Goal: Navigation & Orientation: Find specific page/section

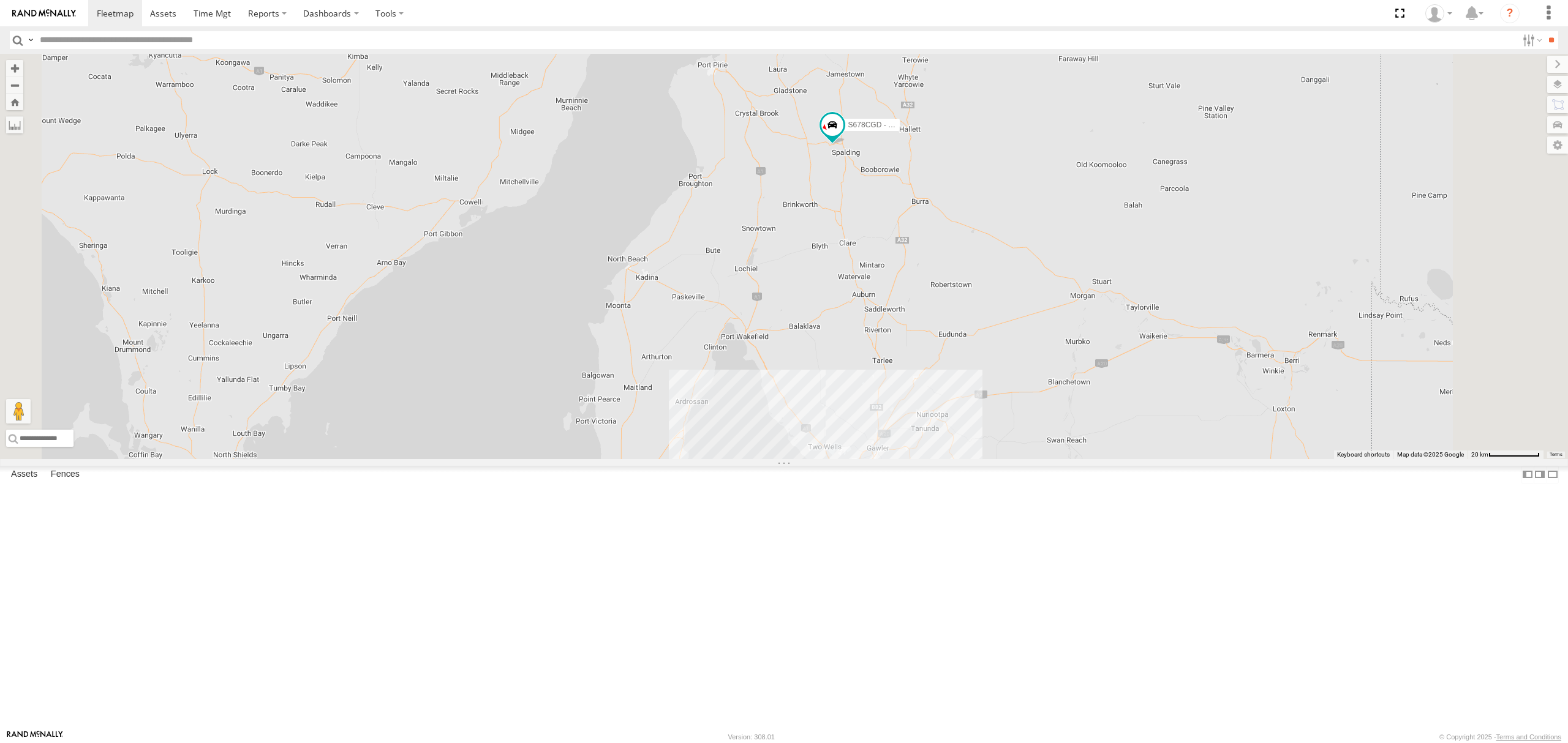
click at [0, 0] on div "All Assets" at bounding box center [0, 0] width 0 height 0
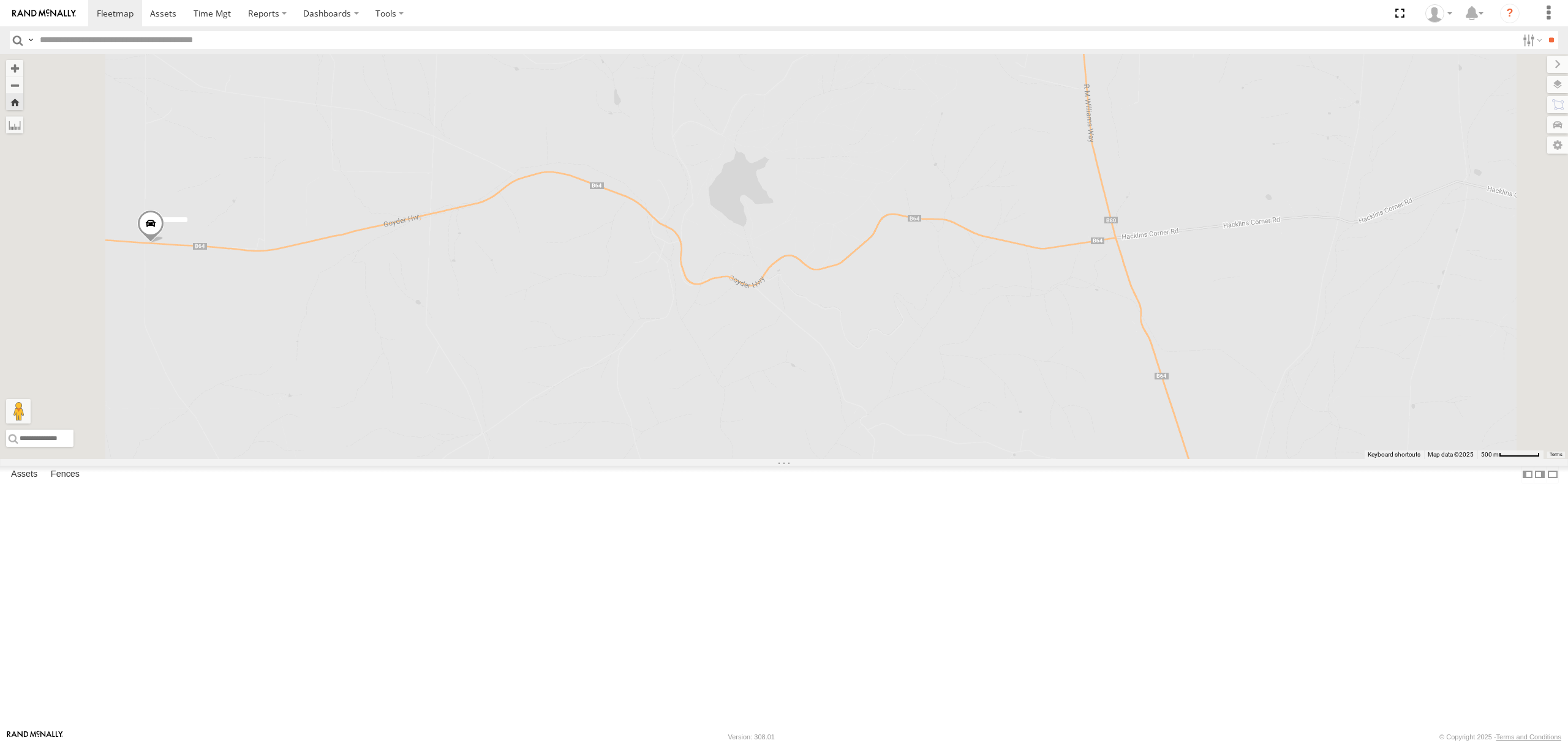
click at [0, 0] on div "All Assets" at bounding box center [0, 0] width 0 height 0
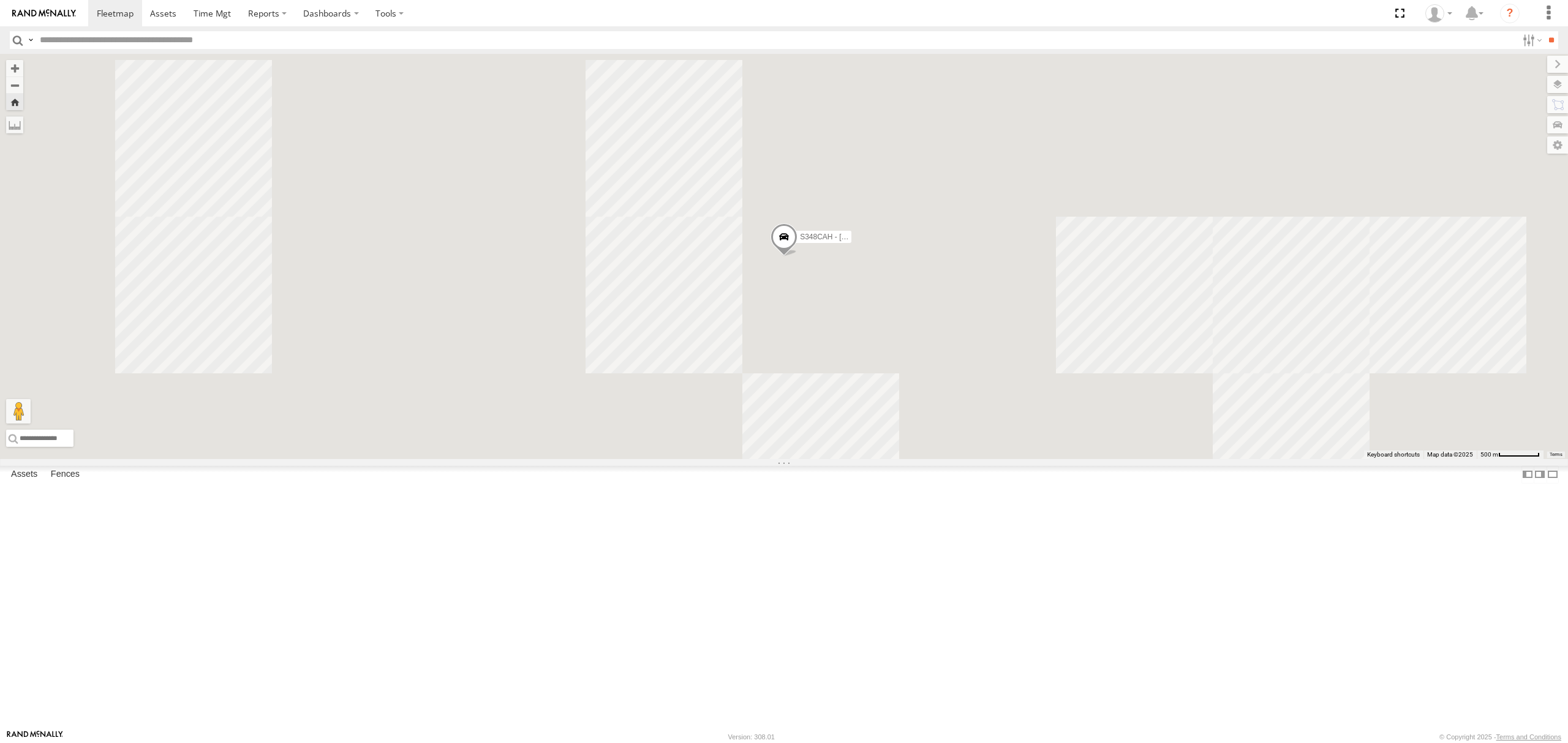
click at [0, 0] on div "SY71FR - (16P TRAILER) PM1" at bounding box center [0, 0] width 0 height 0
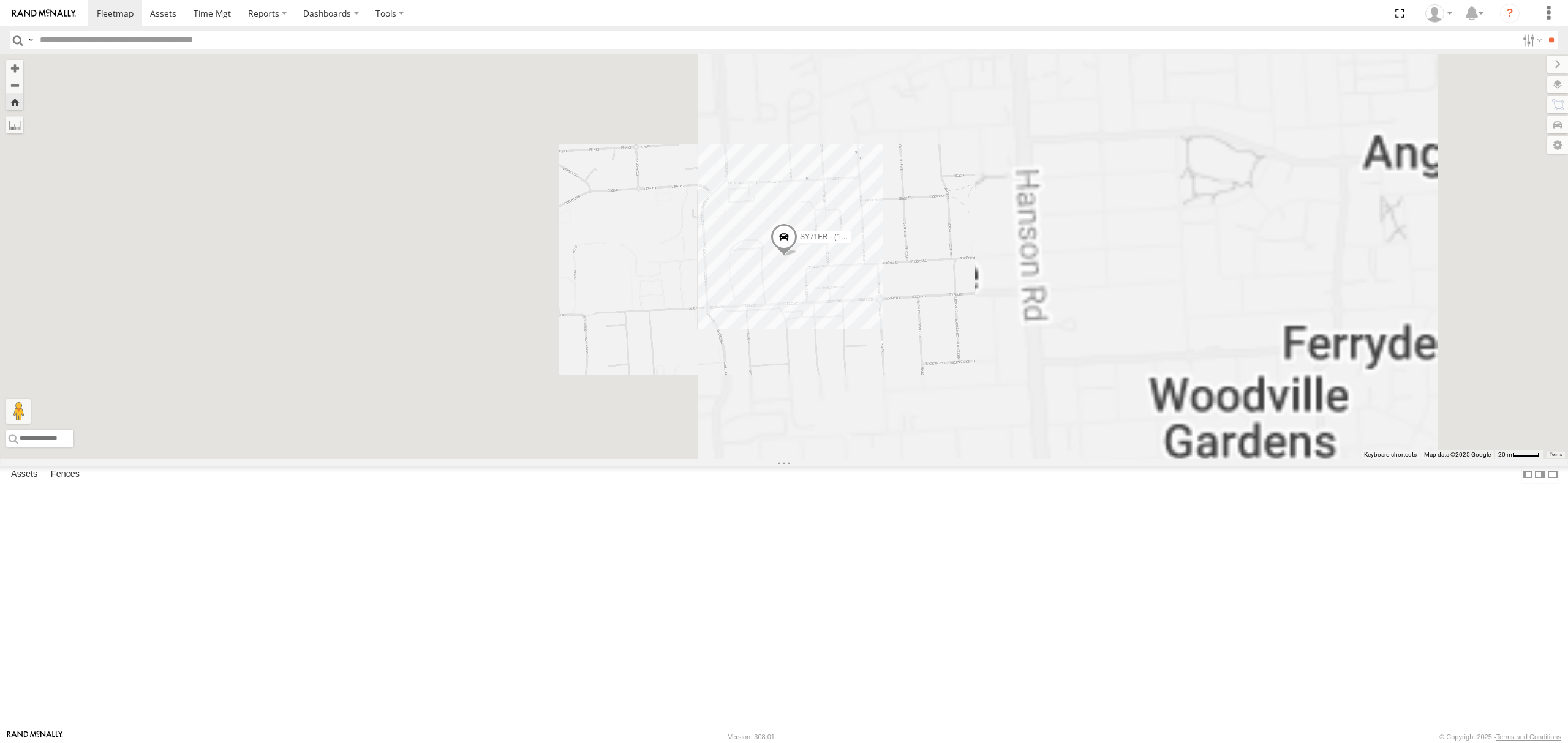
click at [0, 0] on div "All Assets" at bounding box center [0, 0] width 0 height 0
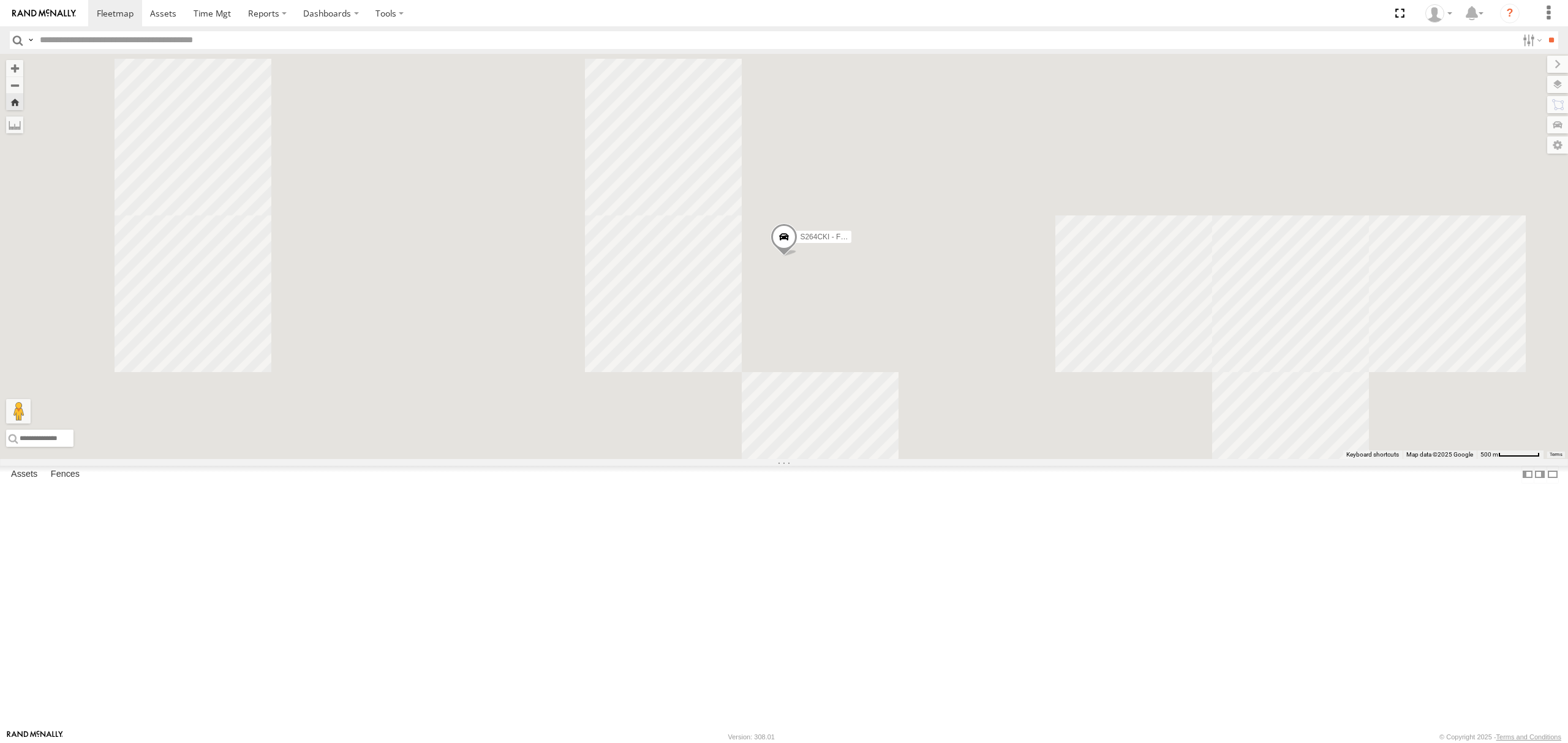
click at [0, 0] on div "SB26LM - (3P HINO) R7 All Assets" at bounding box center [0, 0] width 0 height 0
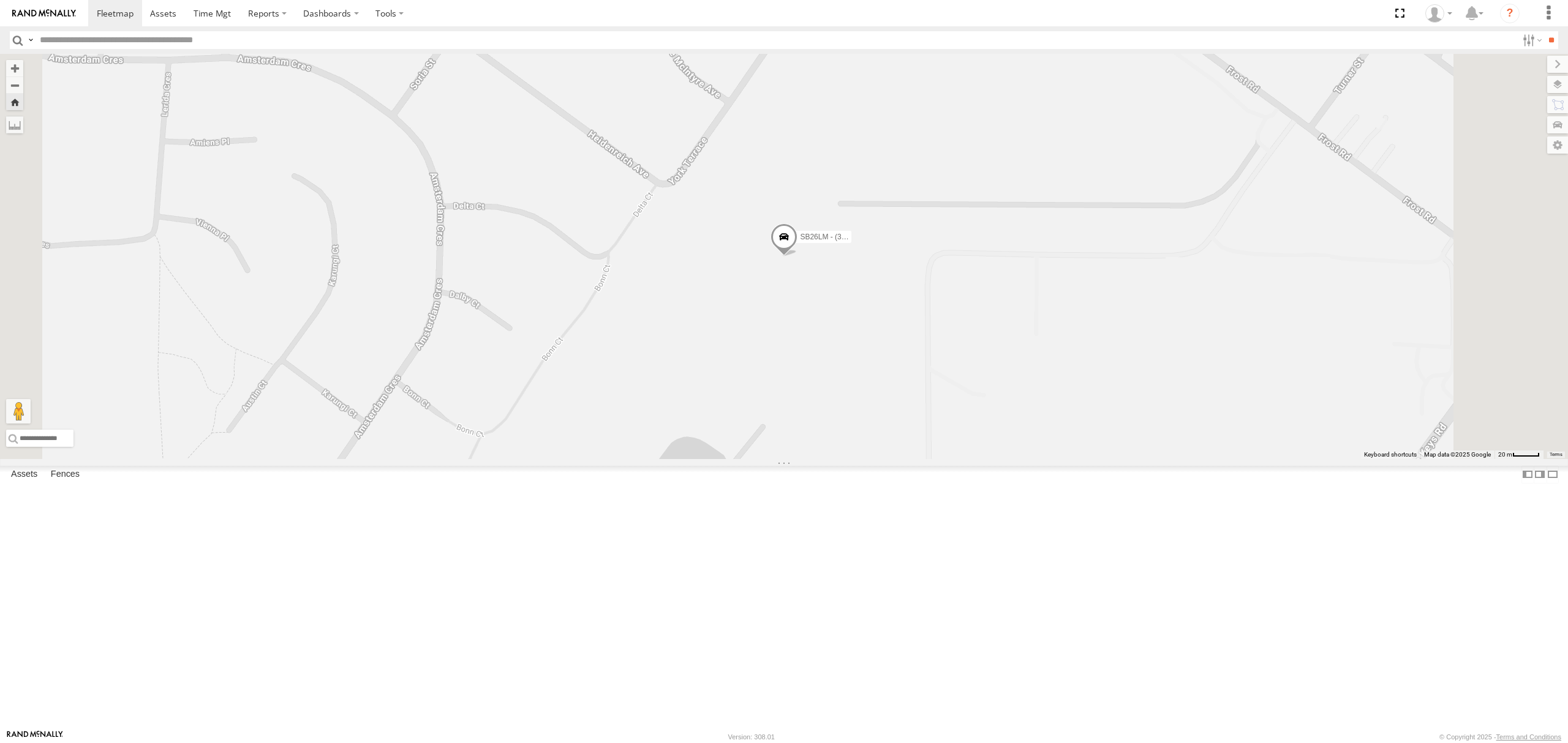
click at [0, 0] on div "SB25LM - (6P HINO) R6" at bounding box center [0, 0] width 0 height 0
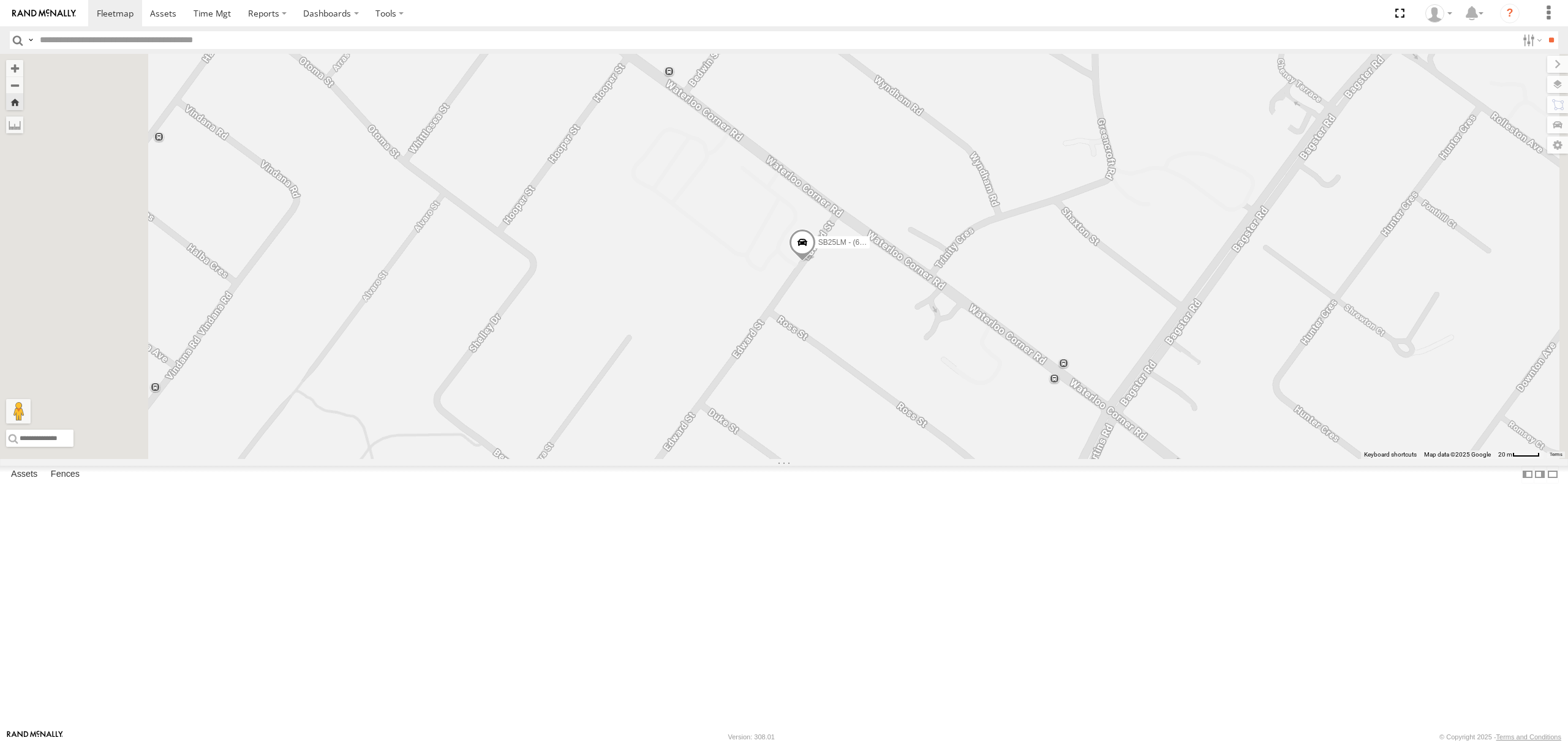
click at [0, 0] on div "S254CLT - [PERSON_NAME]" at bounding box center [0, 0] width 0 height 0
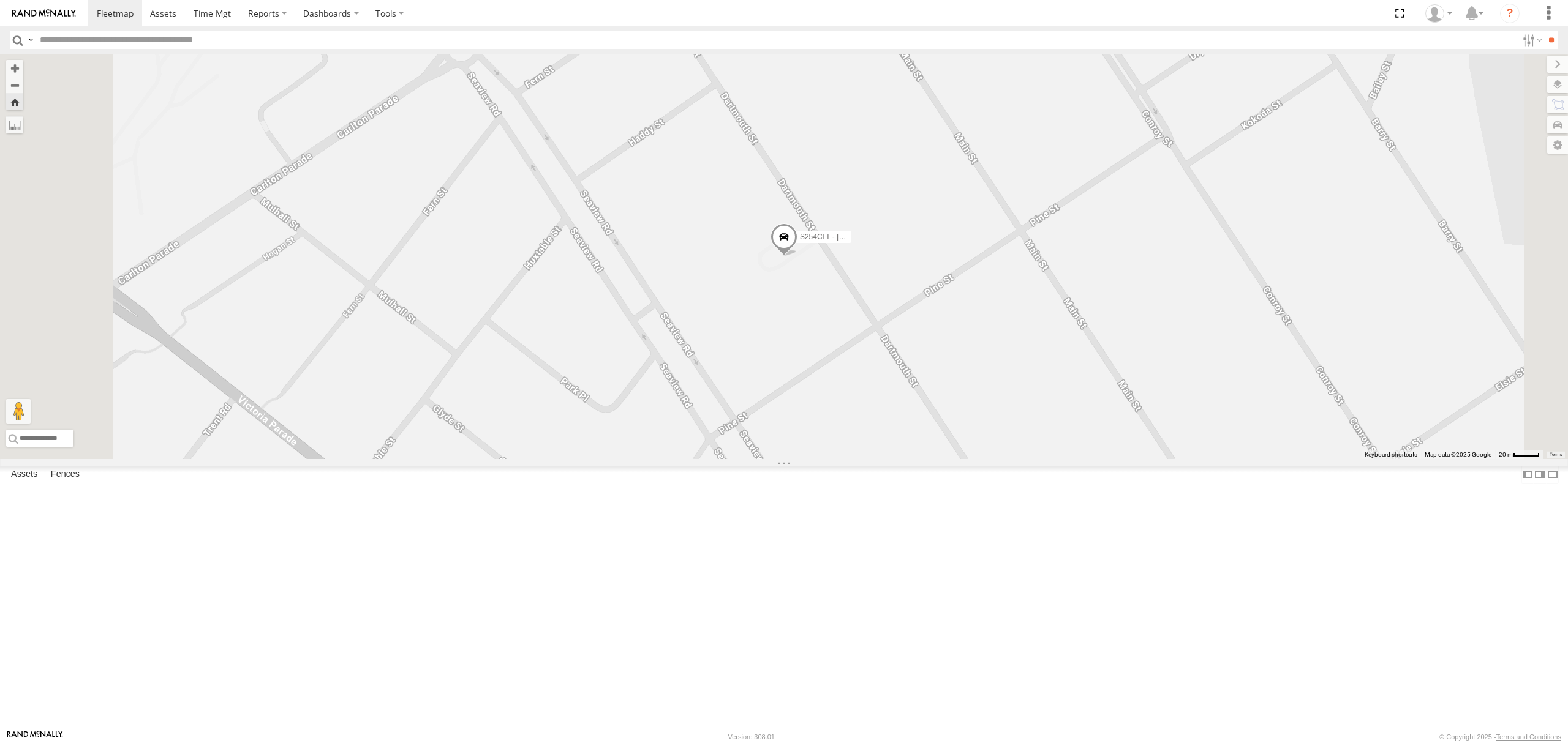
click at [0, 0] on div "S678CGD - Fridge It Sprinter" at bounding box center [0, 0] width 0 height 0
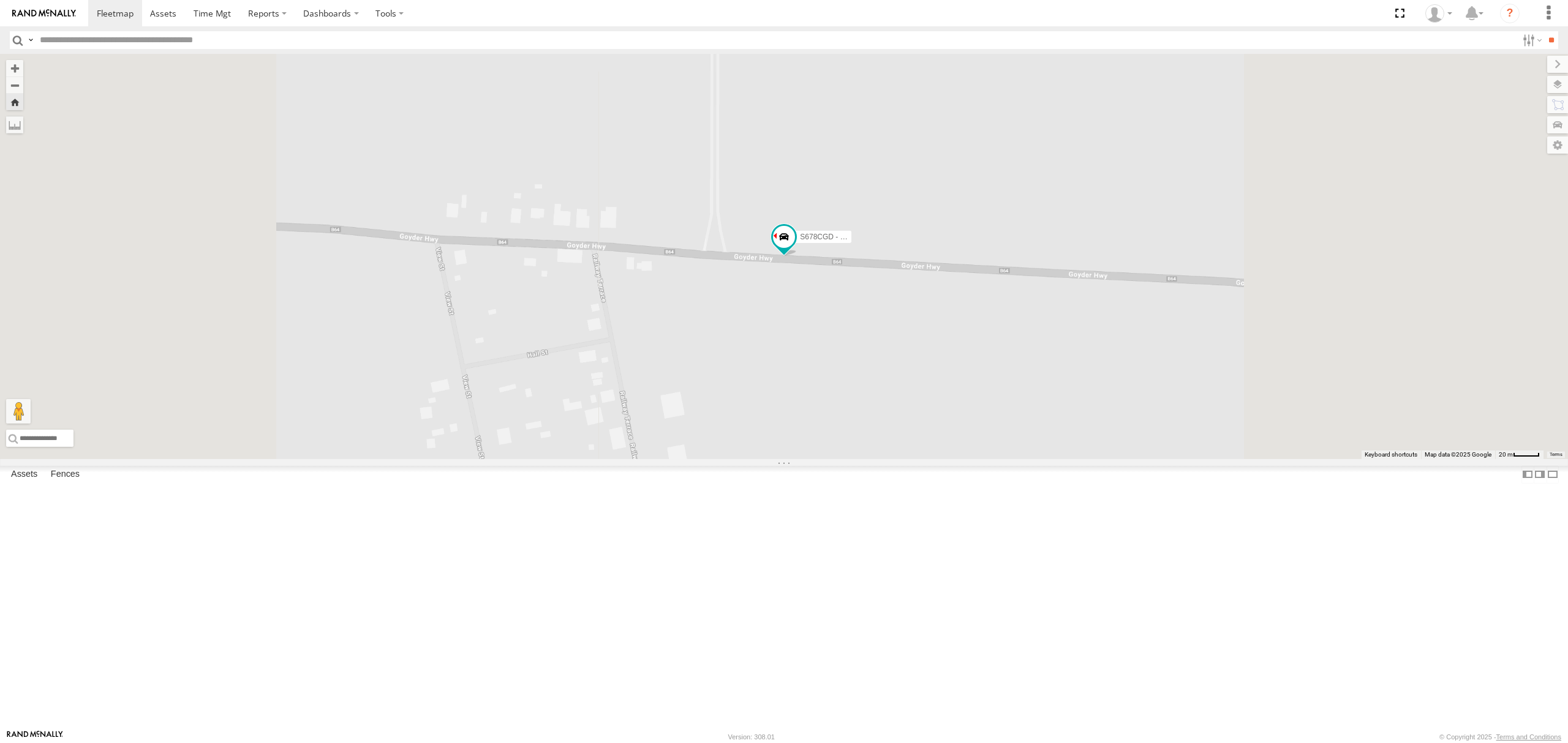
click at [0, 0] on div "All Assets" at bounding box center [0, 0] width 0 height 0
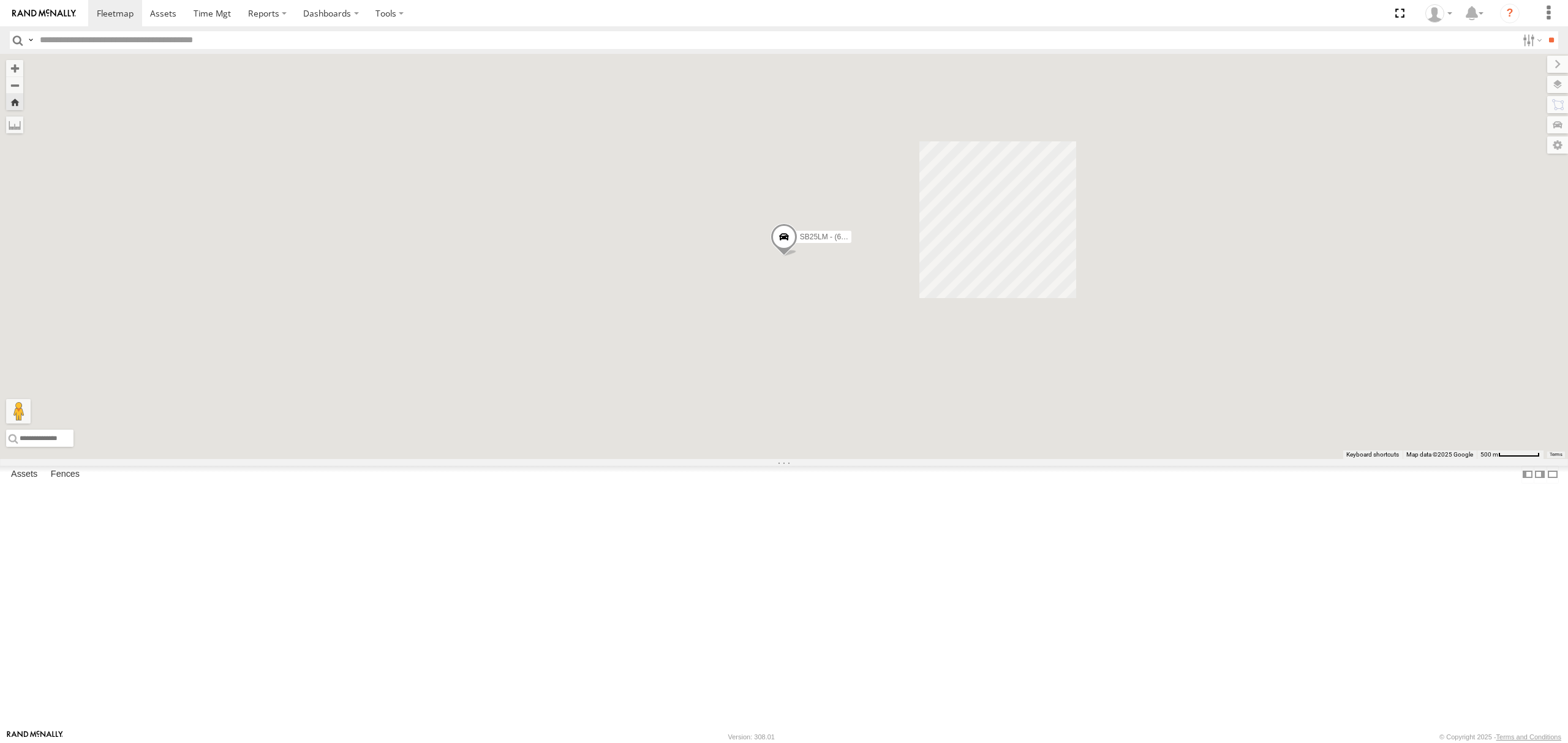
click at [0, 0] on div "All Assets" at bounding box center [0, 0] width 0 height 0
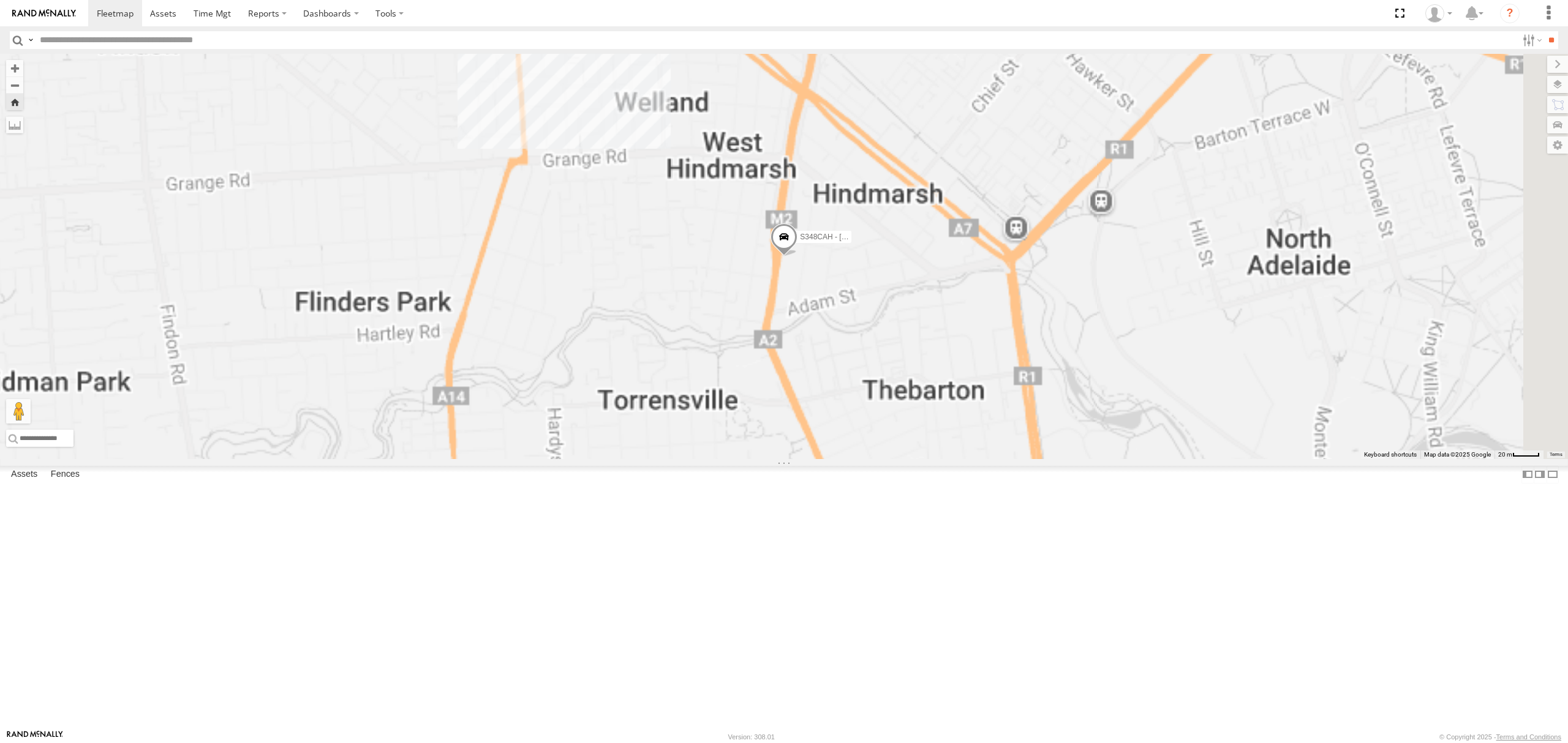
click at [0, 0] on div "S168CSD - Fridge It Spaceship" at bounding box center [0, 0] width 0 height 0
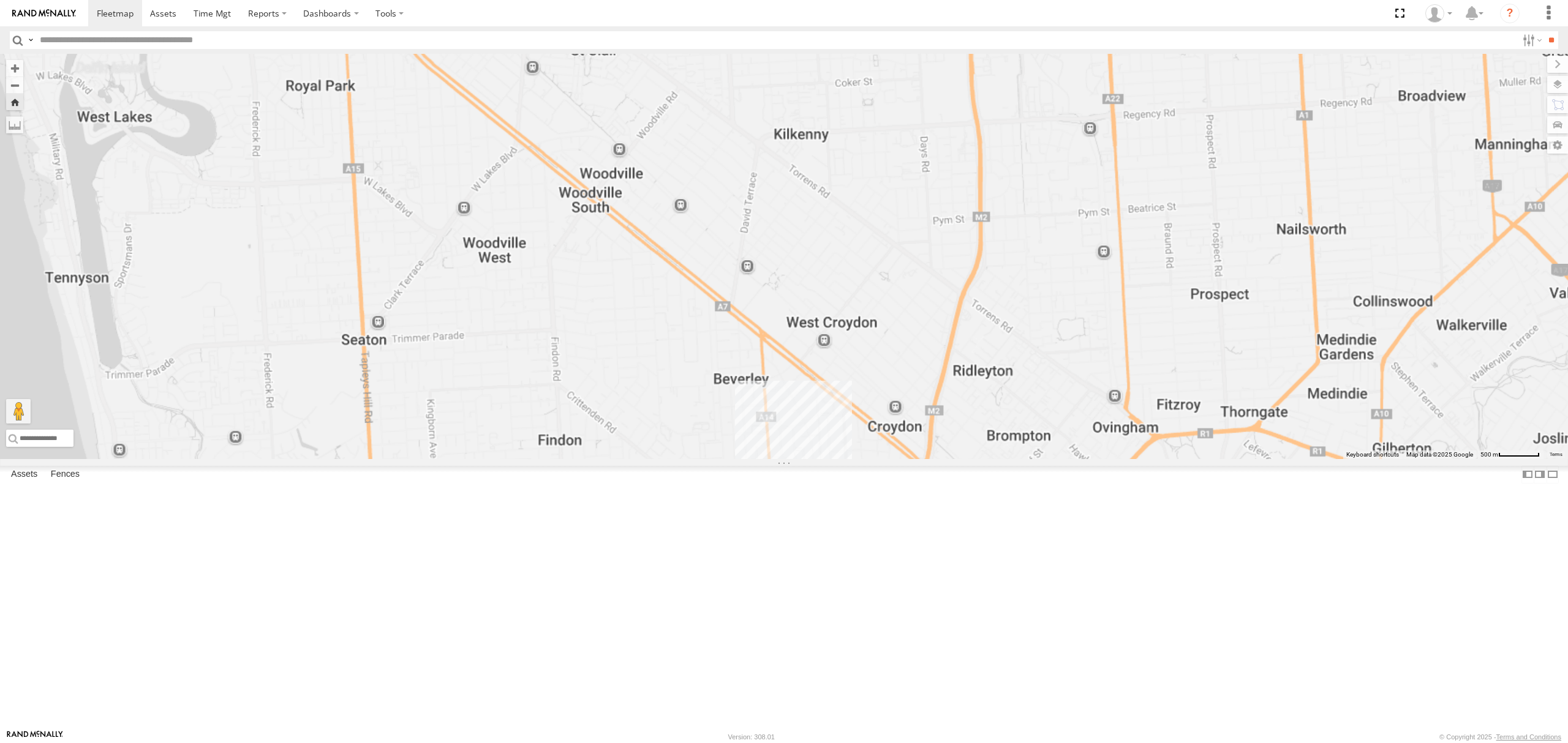
click at [0, 0] on div "S264CKI - Fridge It Crafter All Assets" at bounding box center [0, 0] width 0 height 0
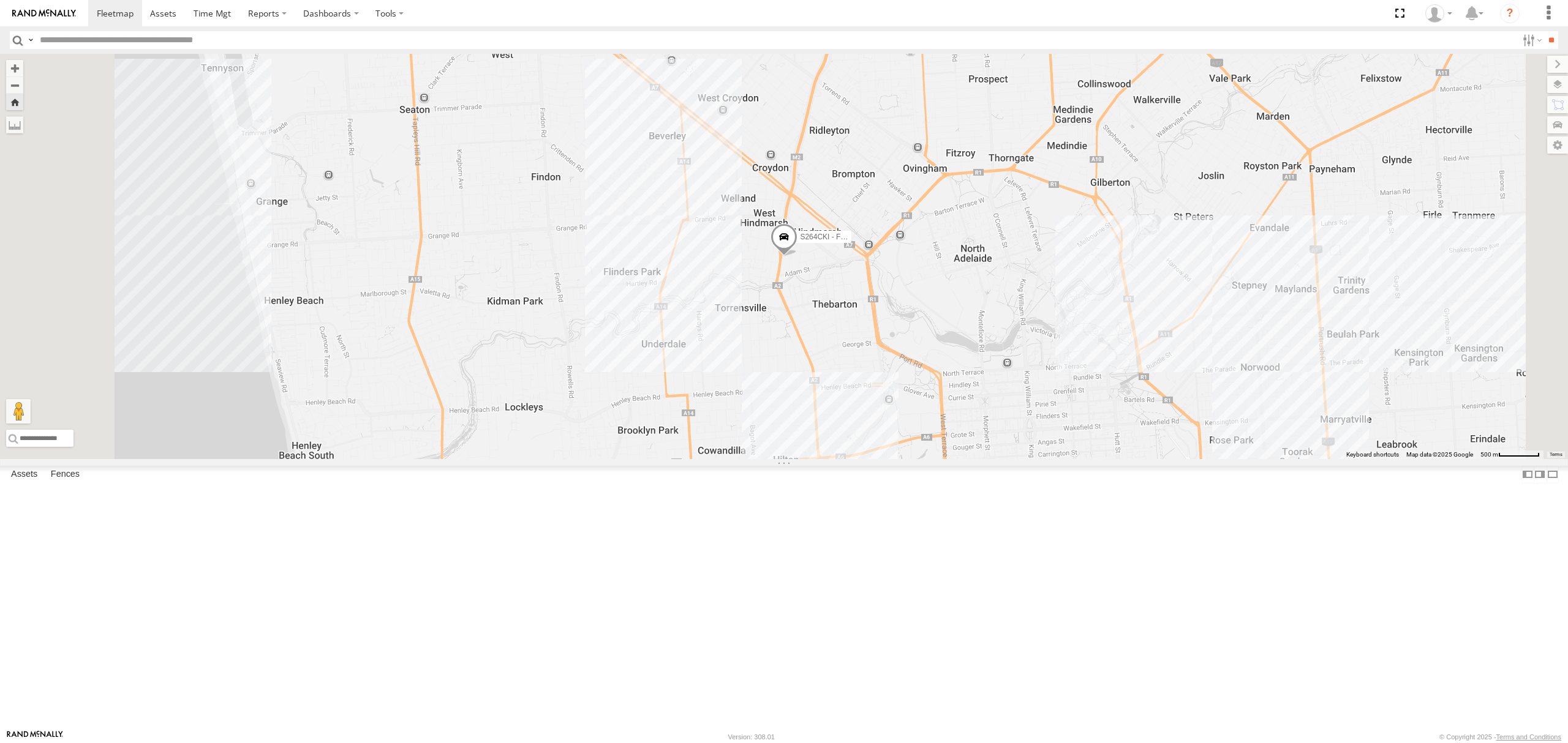
click at [0, 0] on div "12.5" at bounding box center [0, 0] width 0 height 0
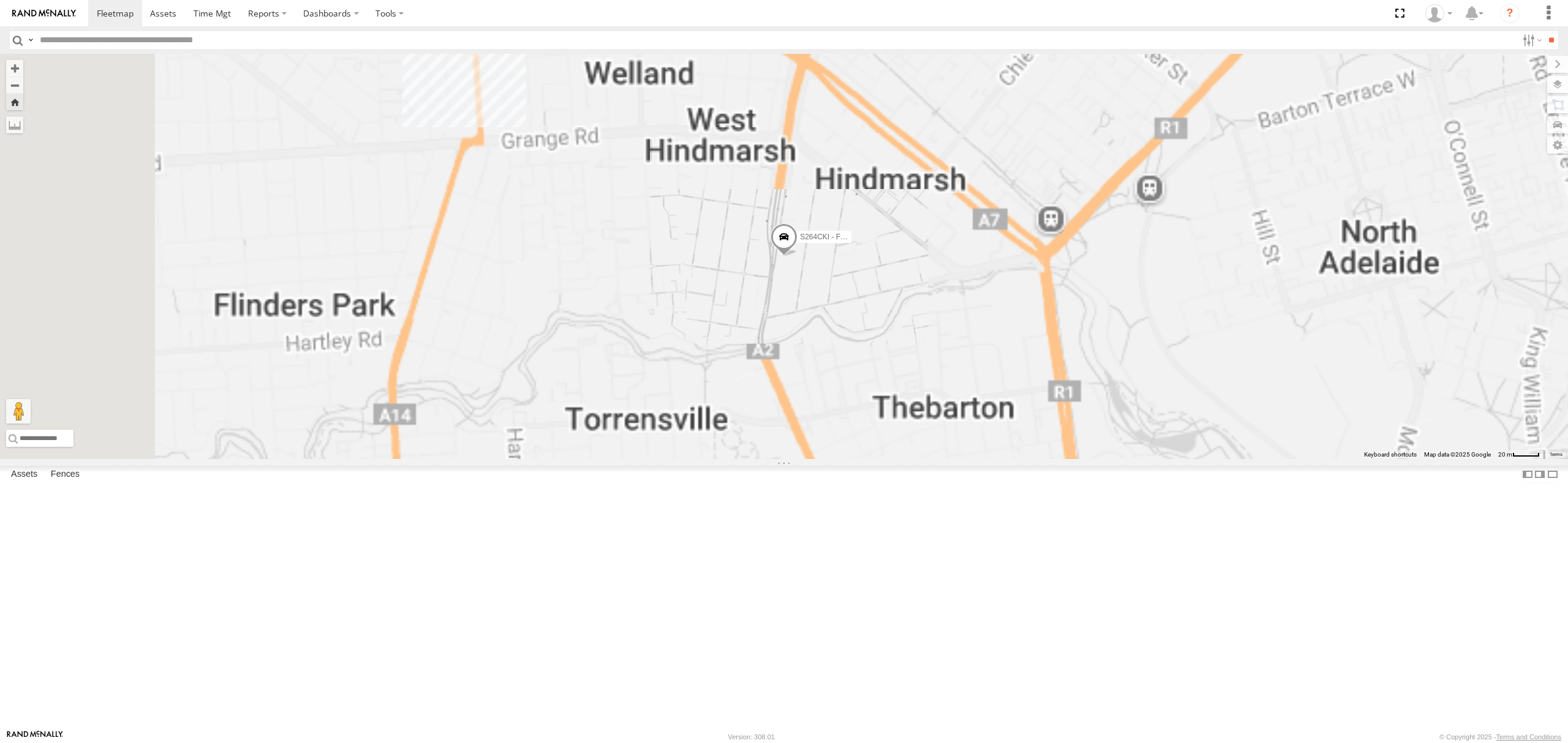
drag, startPoint x: 116, startPoint y: 529, endPoint x: 116, endPoint y: 536, distance: 7.0
click at [0, 0] on div "All Assets" at bounding box center [0, 0] width 0 height 0
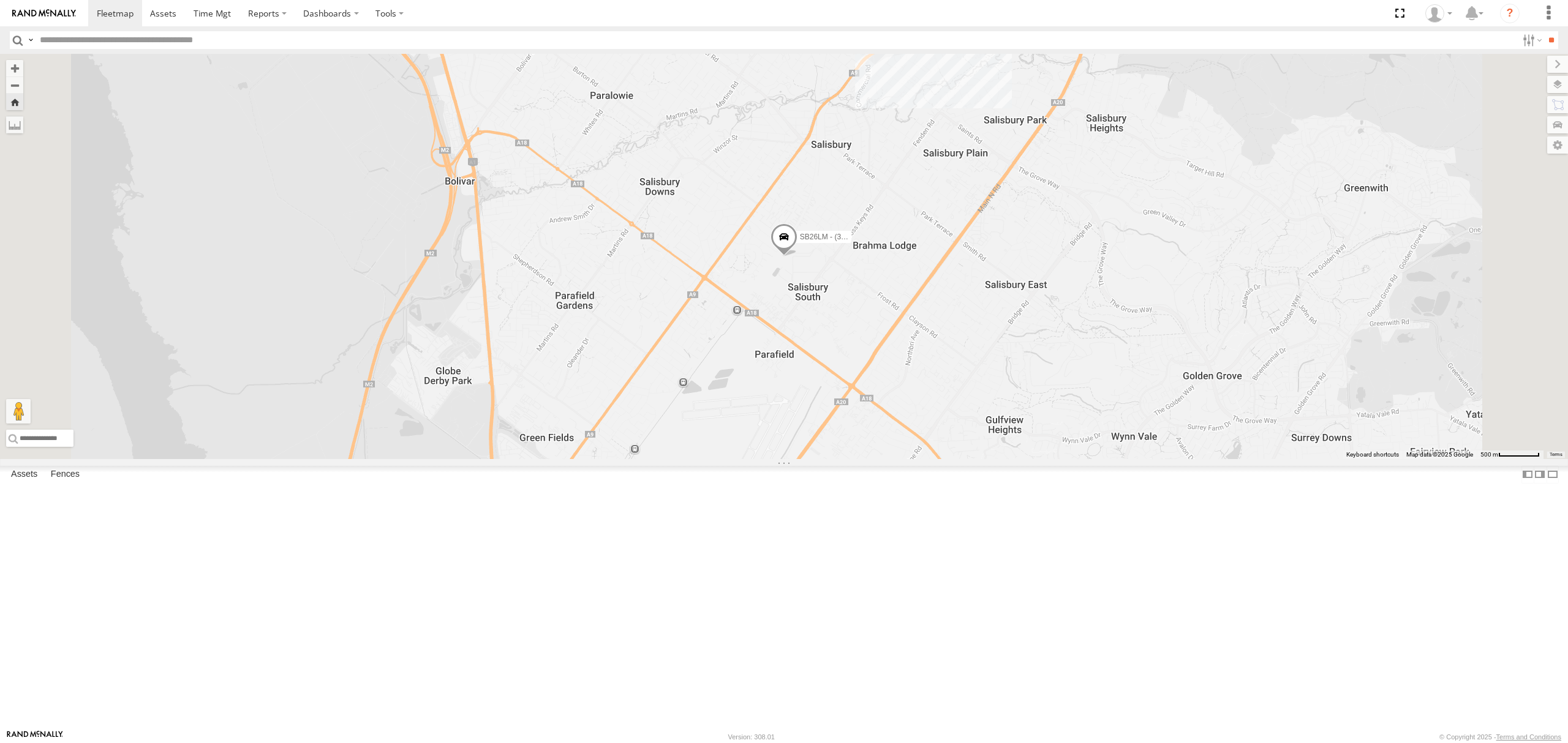
click at [0, 0] on div "FUSO - SB89LP All Assets" at bounding box center [0, 0] width 0 height 0
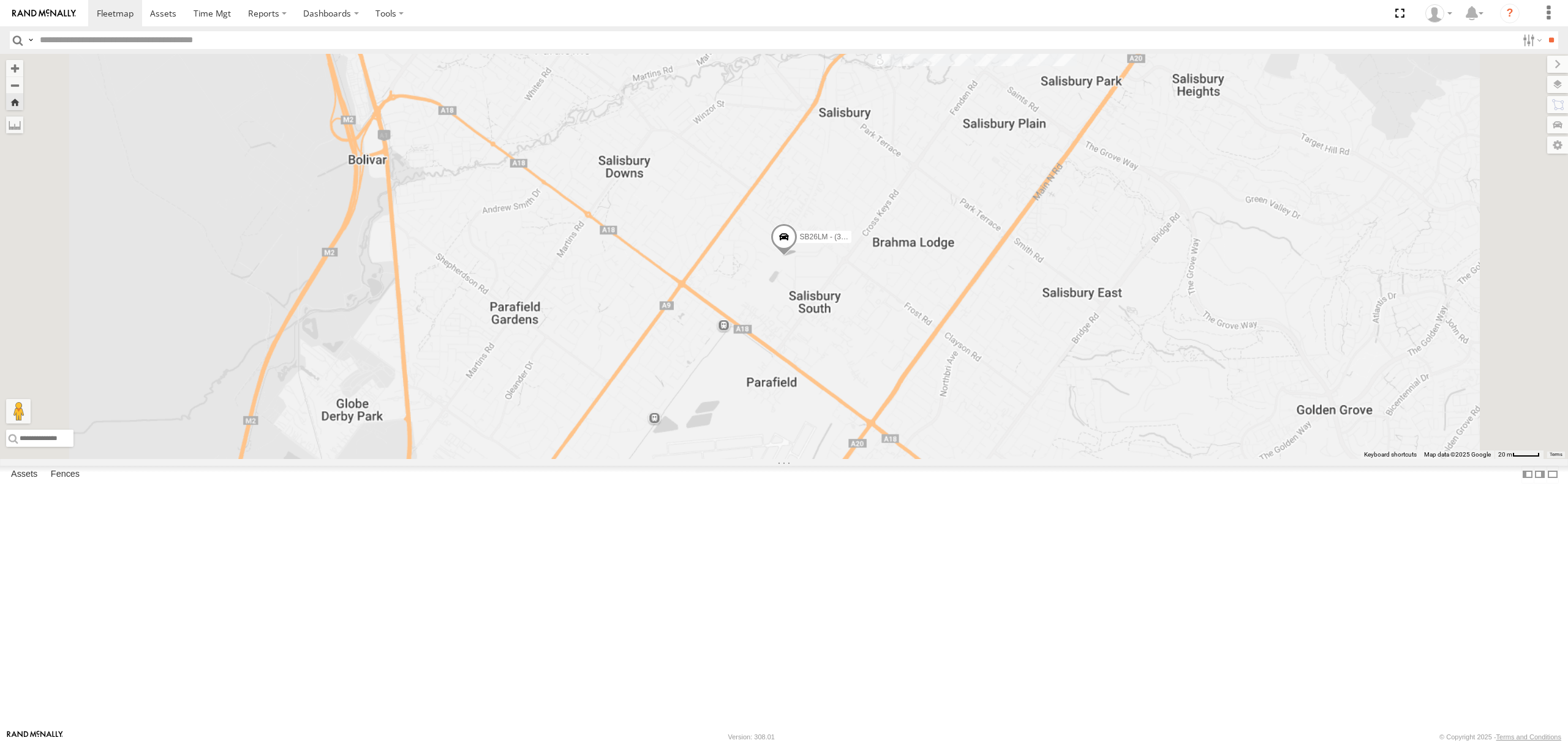
click at [0, 0] on div "FUSO - SB89LP" at bounding box center [0, 0] width 0 height 0
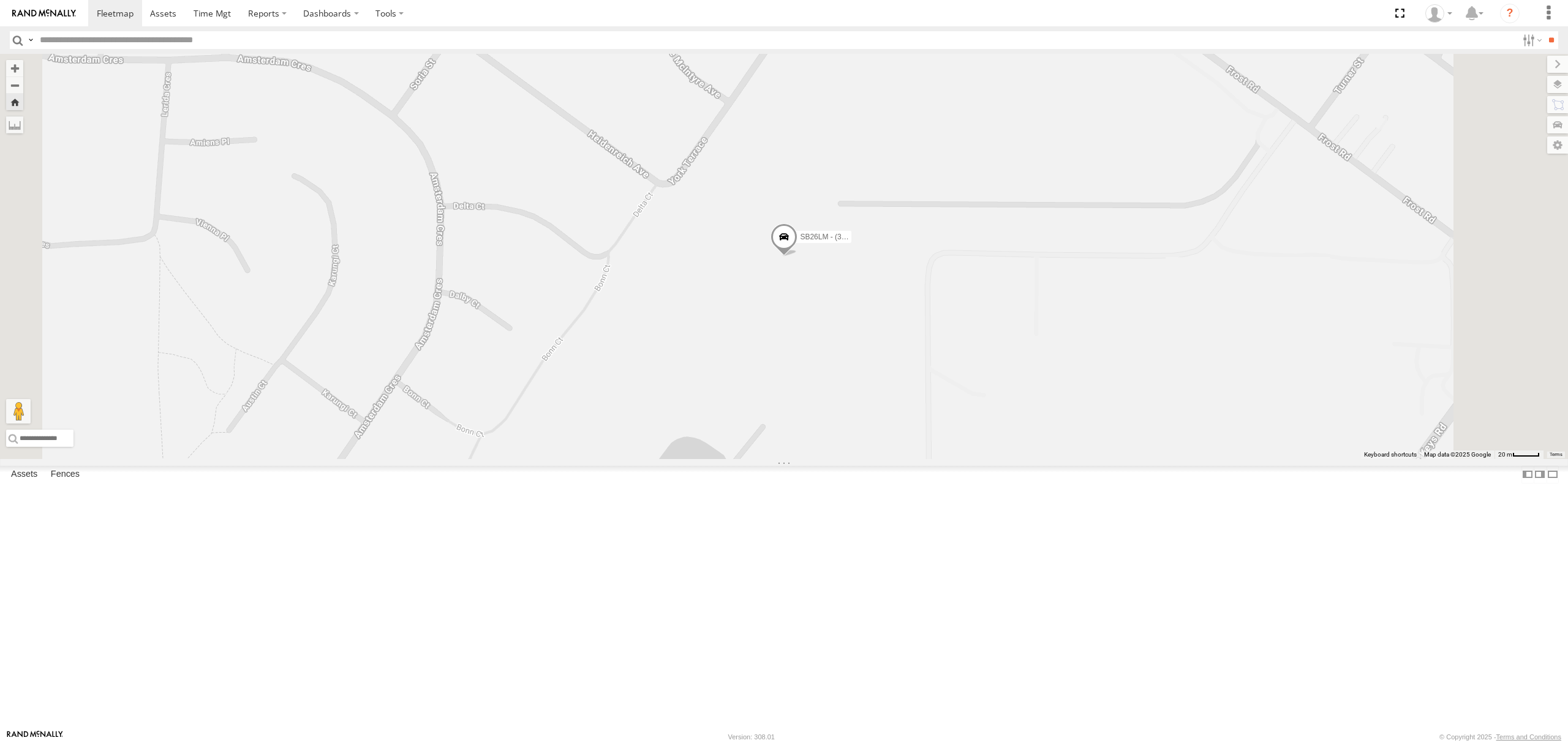
click at [0, 0] on div "[PERSON_NAME]" at bounding box center [0, 0] width 0 height 0
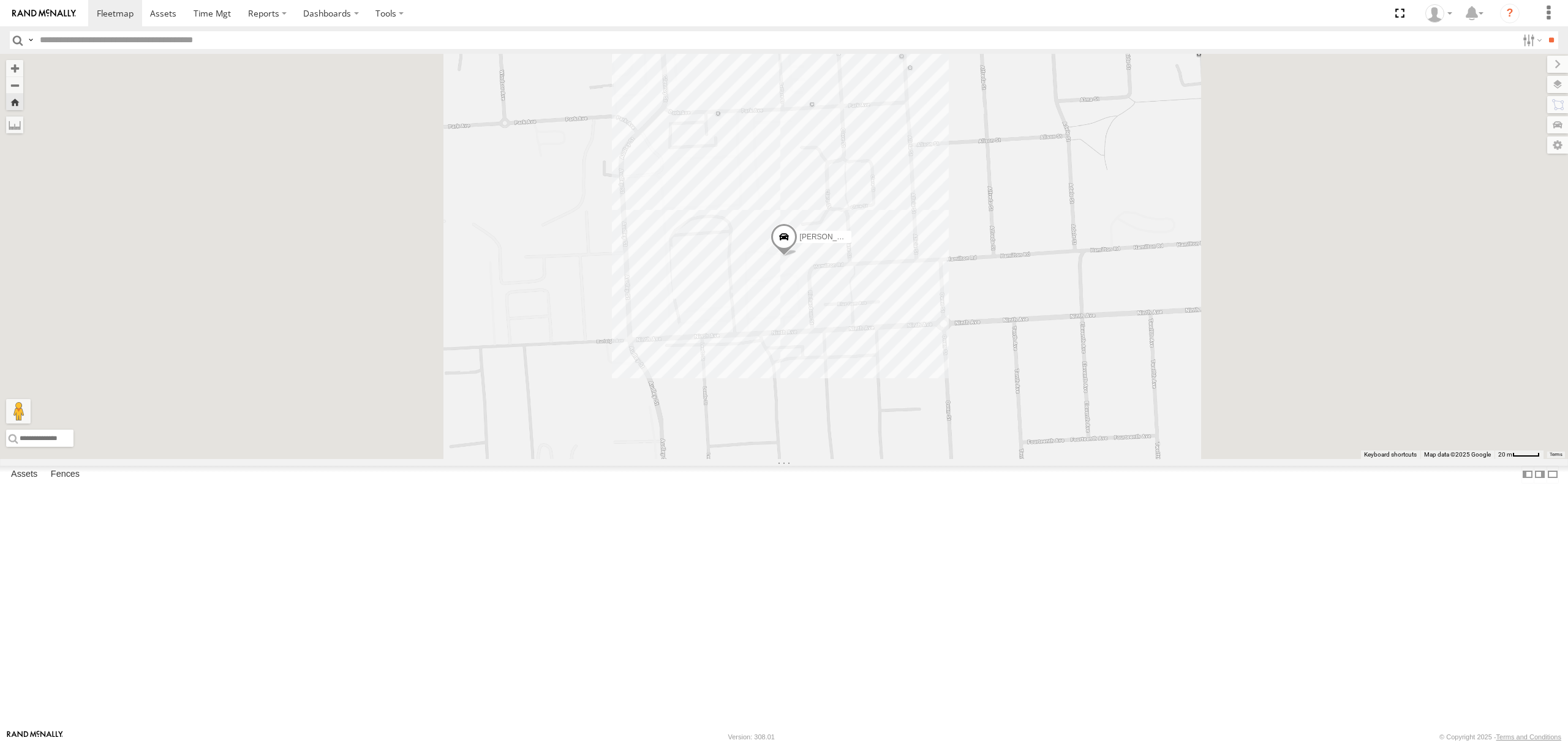
scroll to position [408, 0]
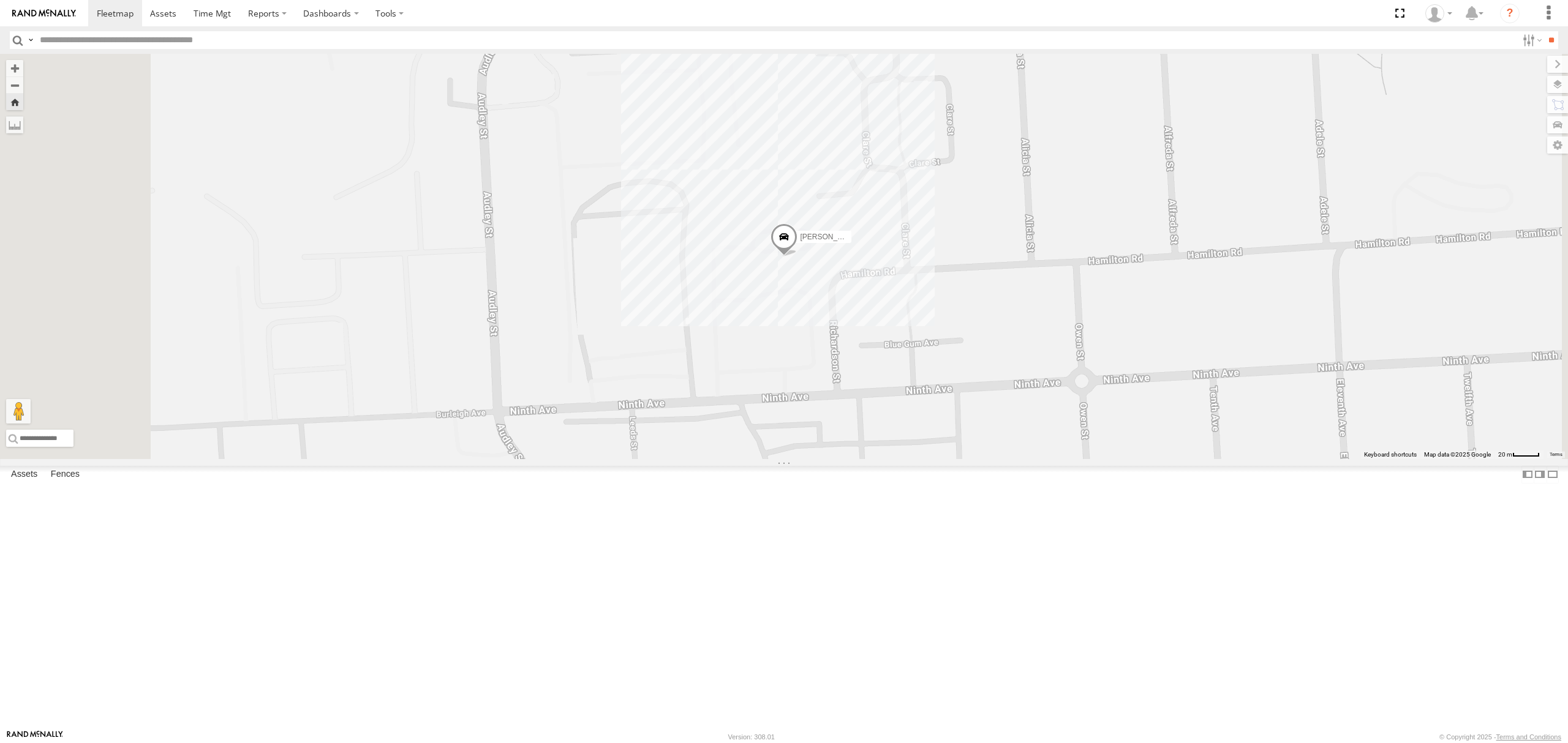
click at [0, 0] on div "[PERSON_NAME]" at bounding box center [0, 0] width 0 height 0
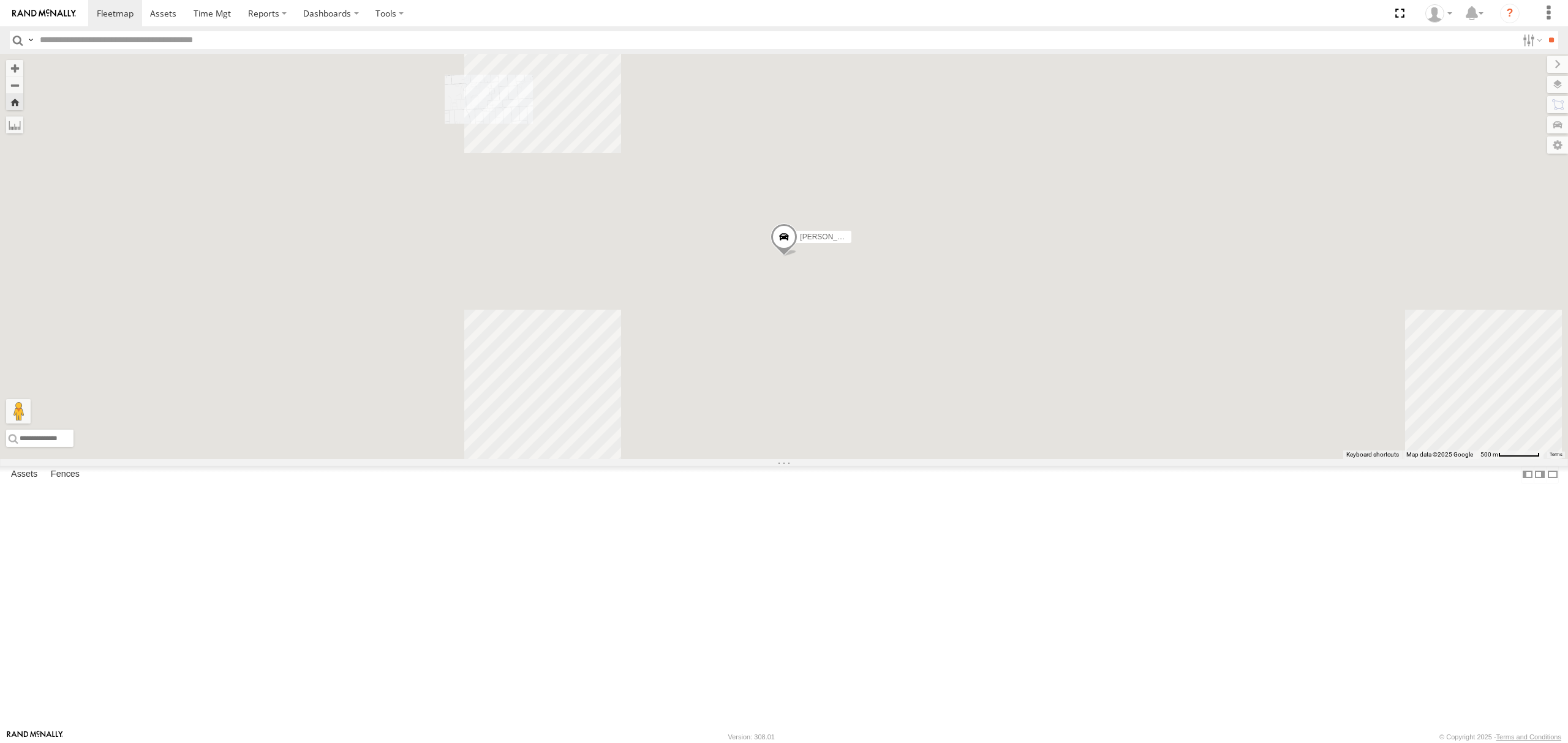
click at [0, 0] on div "All Assets" at bounding box center [0, 0] width 0 height 0
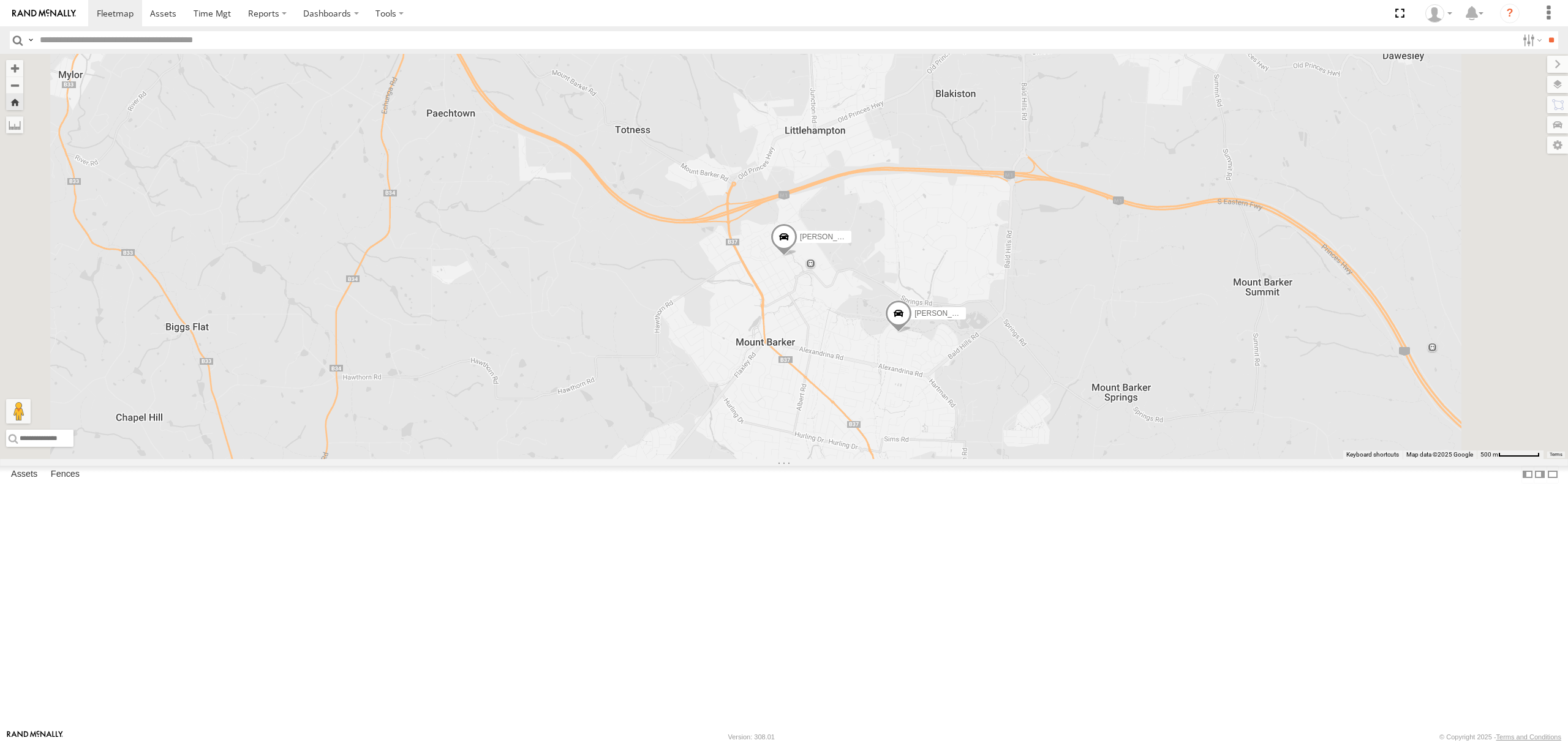
click at [0, 0] on div "SB25LM - (6P HINO) R6 All Assets" at bounding box center [0, 0] width 0 height 0
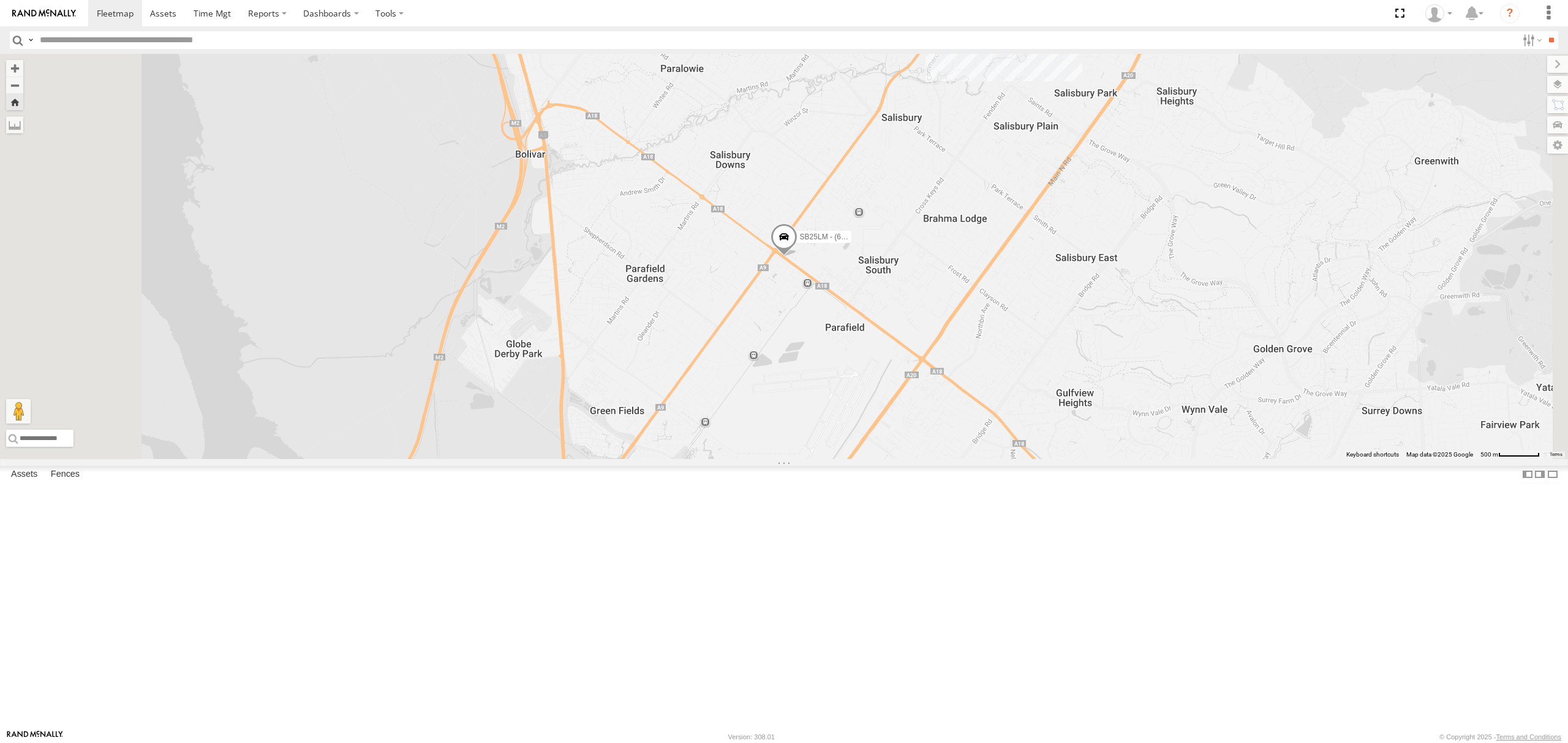
click at [0, 0] on div "S254CLT - [PERSON_NAME]" at bounding box center [0, 0] width 0 height 0
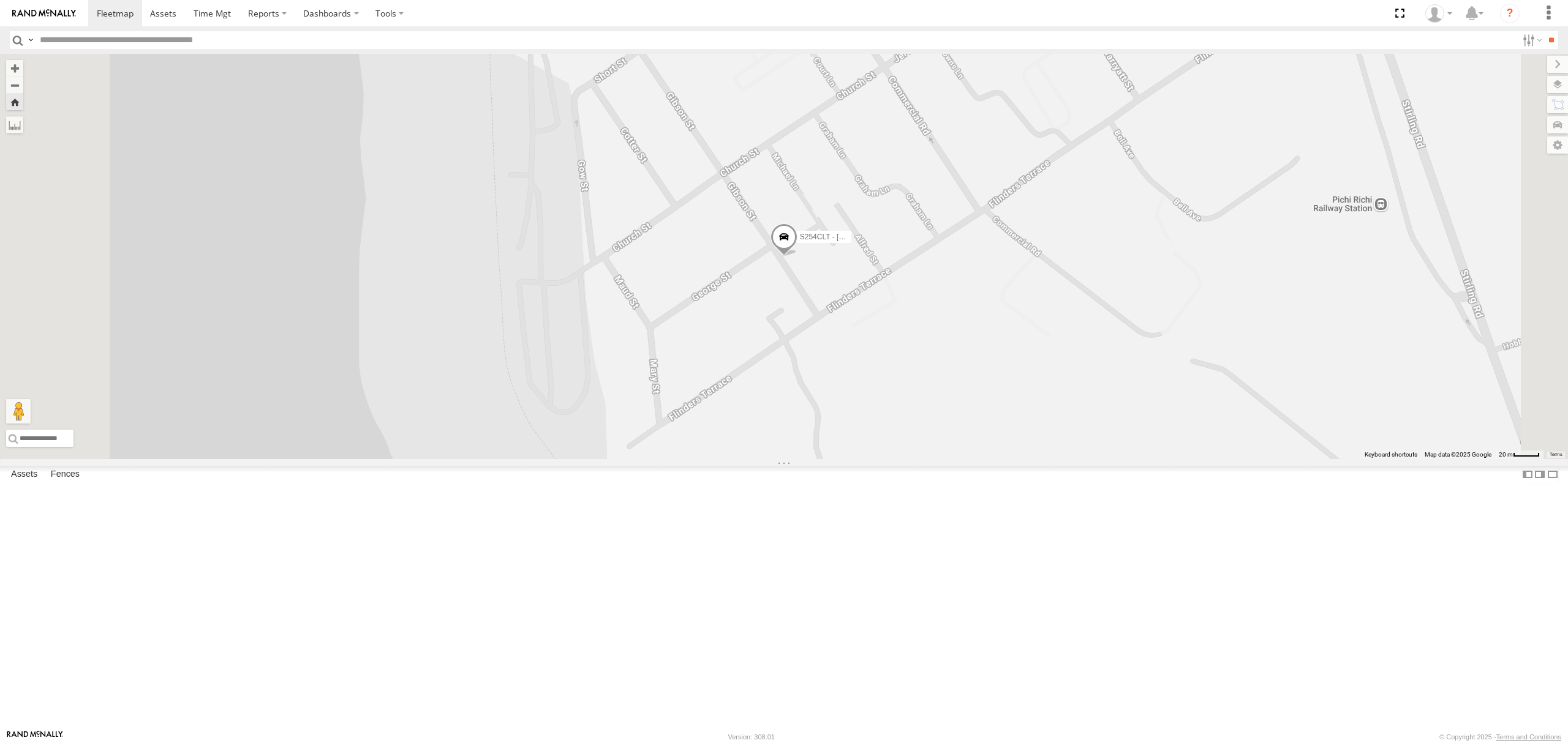
click at [0, 0] on div "All Assets" at bounding box center [0, 0] width 0 height 0
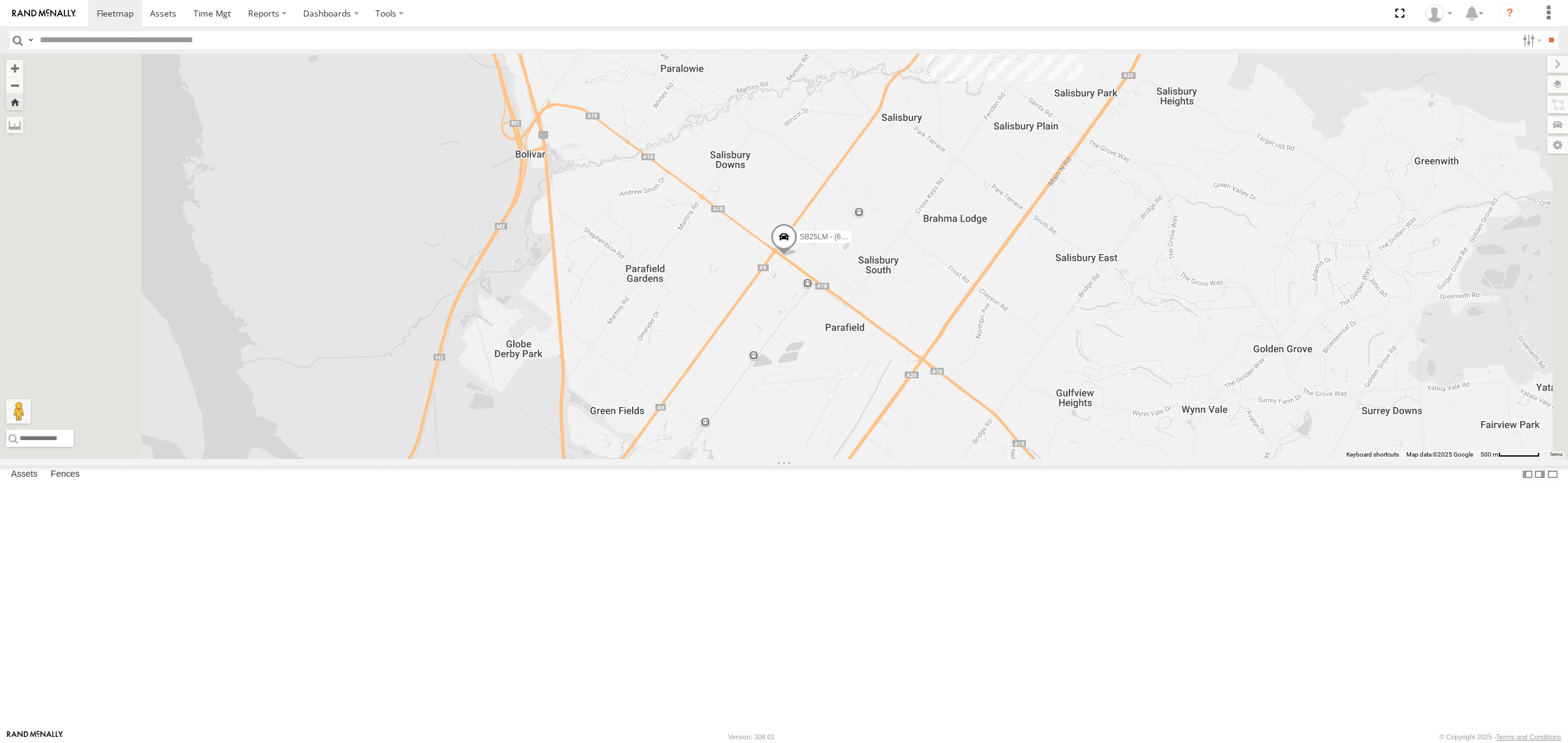
click at [0, 0] on div "All Assets" at bounding box center [0, 0] width 0 height 0
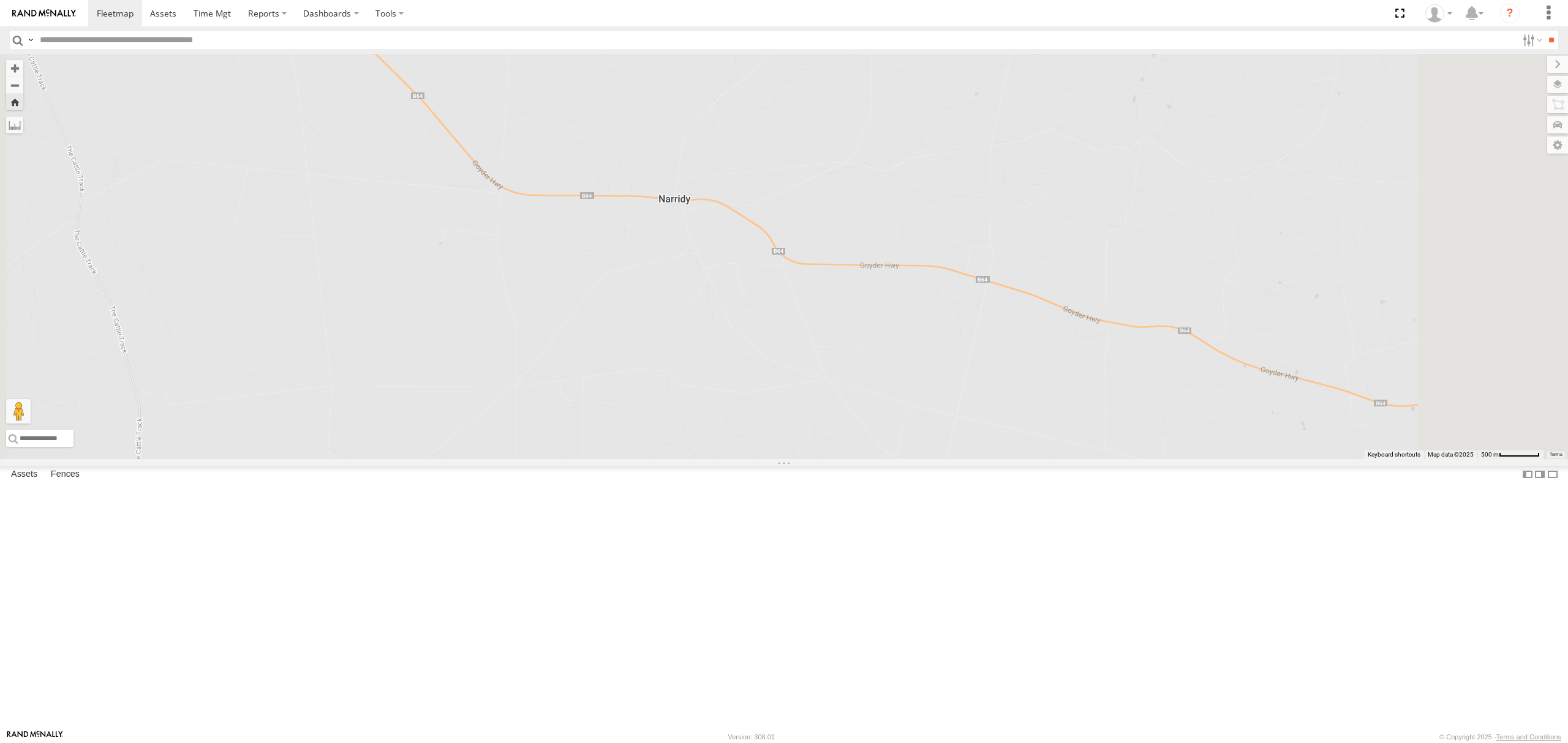
drag, startPoint x: 56, startPoint y: 84, endPoint x: 65, endPoint y: 89, distance: 10.3
click at [0, 0] on div "All Assets" at bounding box center [0, 0] width 0 height 0
click at [0, 0] on div "S678CGD - Fridge It Sprinter" at bounding box center [0, 0] width 0 height 0
click at [0, 0] on div "SB26LM - (3P HINO) R7" at bounding box center [0, 0] width 0 height 0
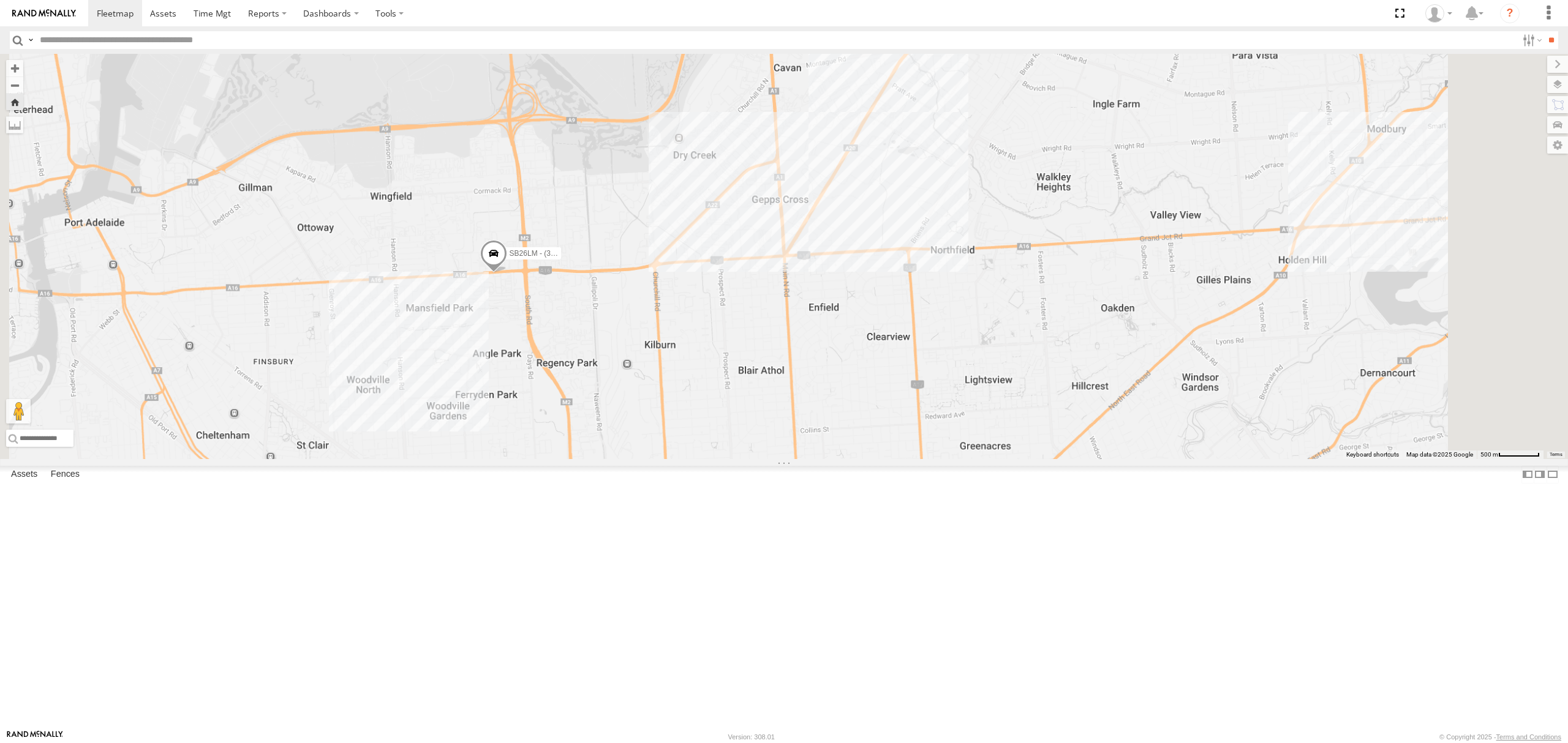
click at [0, 0] on div "SB26LM - (3P HINO) R7" at bounding box center [0, 0] width 0 height 0
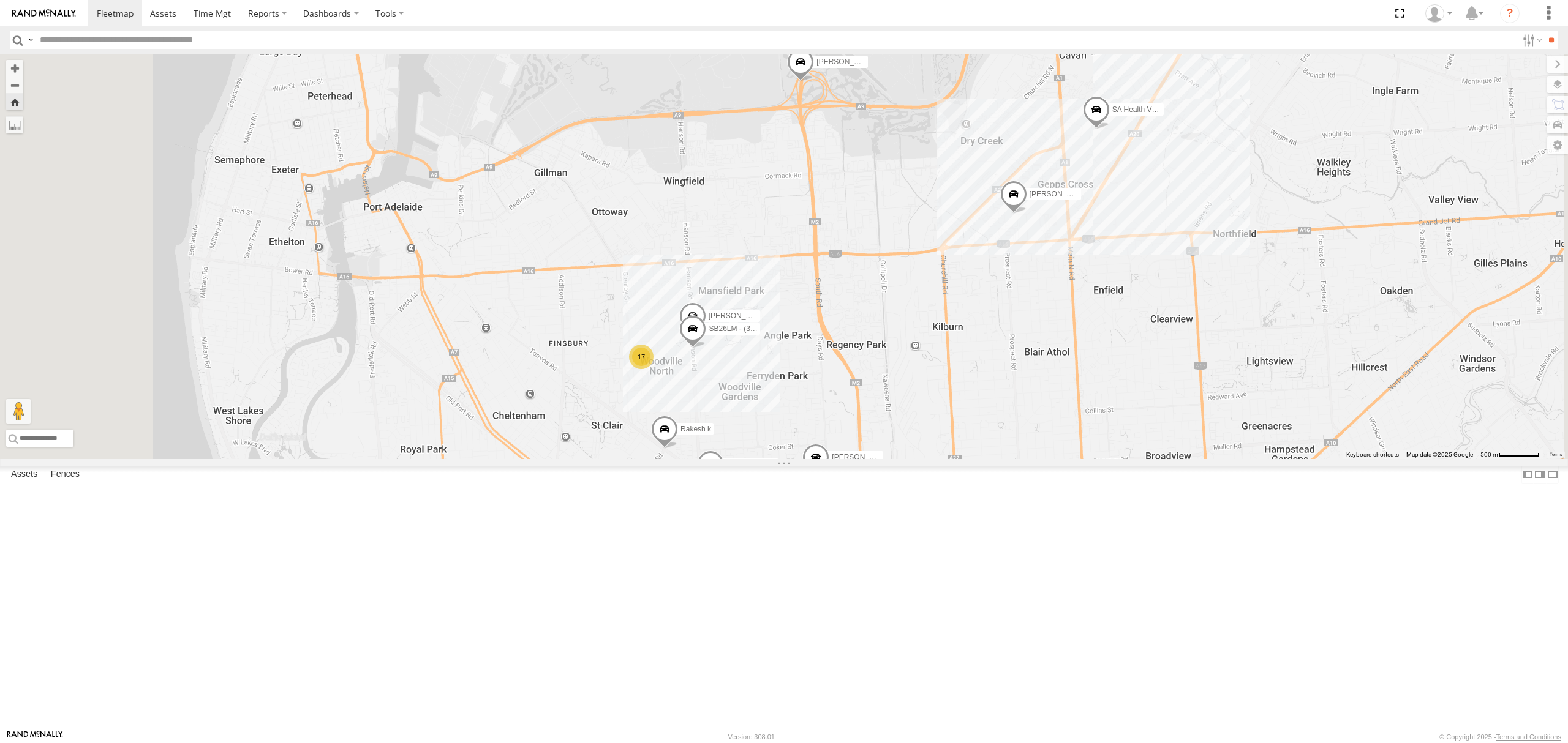
click at [0, 0] on div "SB25LM - (6P HINO) R6 All Assets" at bounding box center [0, 0] width 0 height 0
